Goal: Navigation & Orientation: Find specific page/section

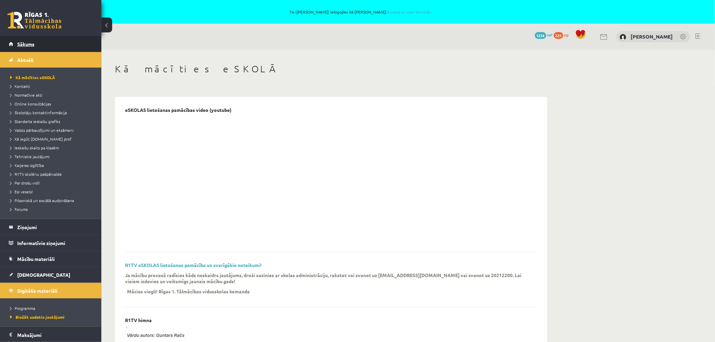
click at [26, 42] on span "Sākums" at bounding box center [25, 44] width 17 height 6
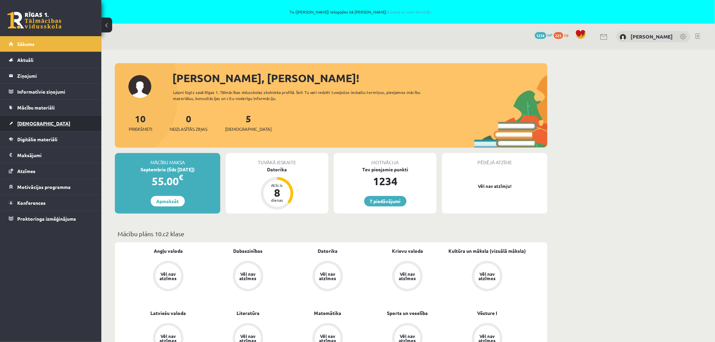
click at [27, 125] on span "[DEMOGRAPHIC_DATA]" at bounding box center [43, 123] width 53 height 6
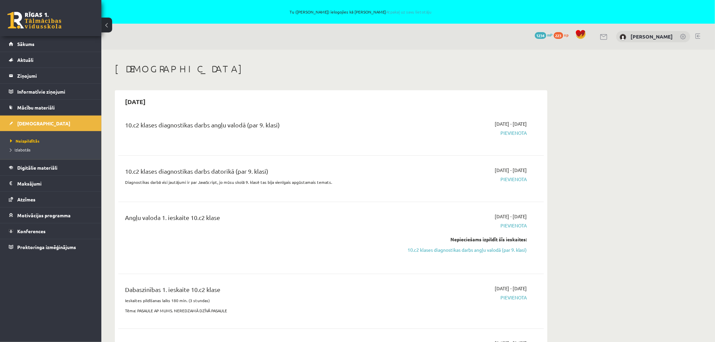
click at [699, 36] on link at bounding box center [698, 35] width 5 height 5
